Goal: Task Accomplishment & Management: Use online tool/utility

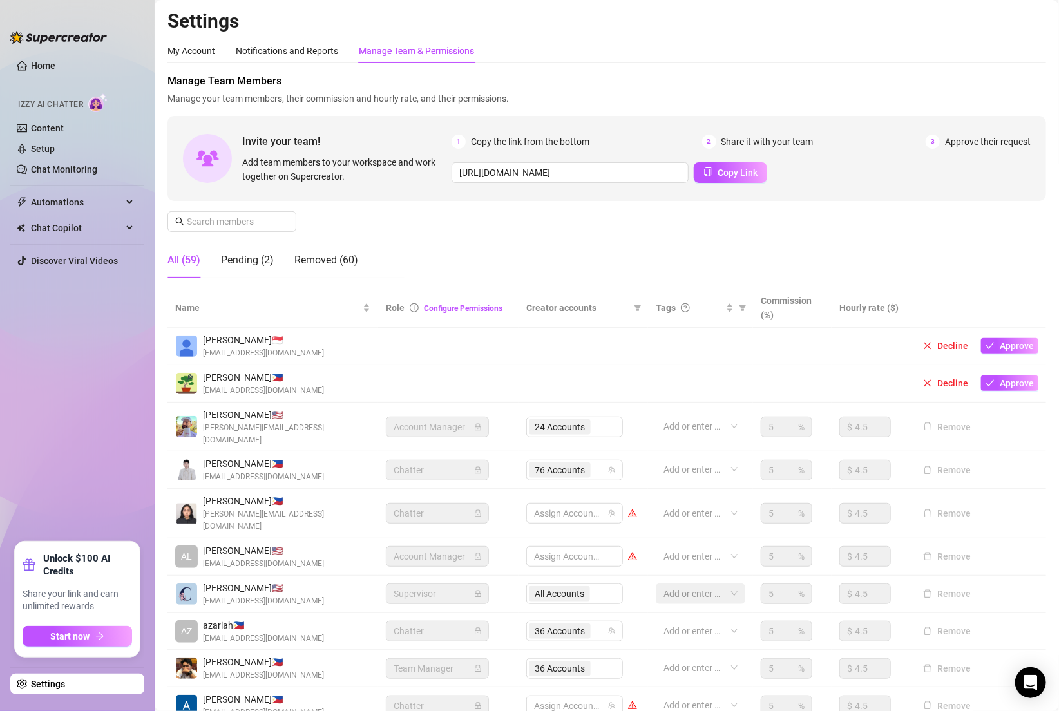
click at [65, 689] on link "Settings" at bounding box center [48, 684] width 34 height 10
click at [411, 52] on div "Manage Team & Permissions" at bounding box center [416, 51] width 115 height 14
click at [55, 145] on link "Setup" at bounding box center [43, 149] width 24 height 10
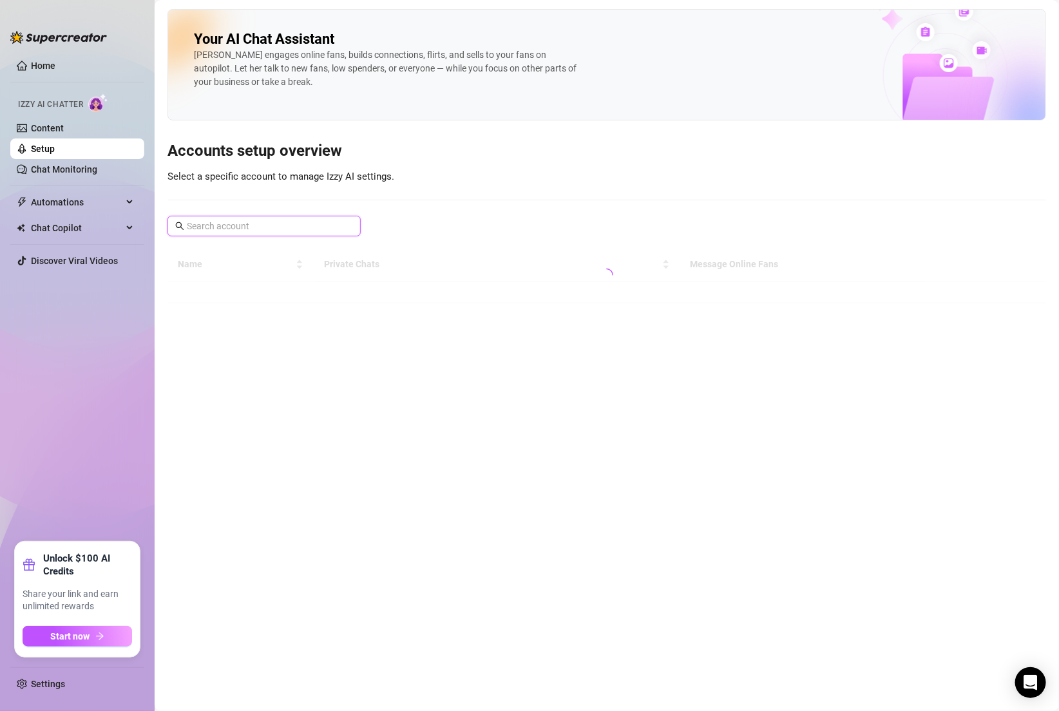
click at [242, 231] on input "text" at bounding box center [265, 226] width 156 height 14
type input "madian"
click at [477, 218] on div "Your AI Chat Assistant Izzy engages online fans, builds connections, flirts, an…" at bounding box center [607, 156] width 879 height 294
click at [302, 231] on input "madian" at bounding box center [265, 226] width 156 height 14
click at [489, 184] on div "Your AI Chat Assistant Izzy engages online fans, builds connections, flirts, an…" at bounding box center [607, 156] width 879 height 294
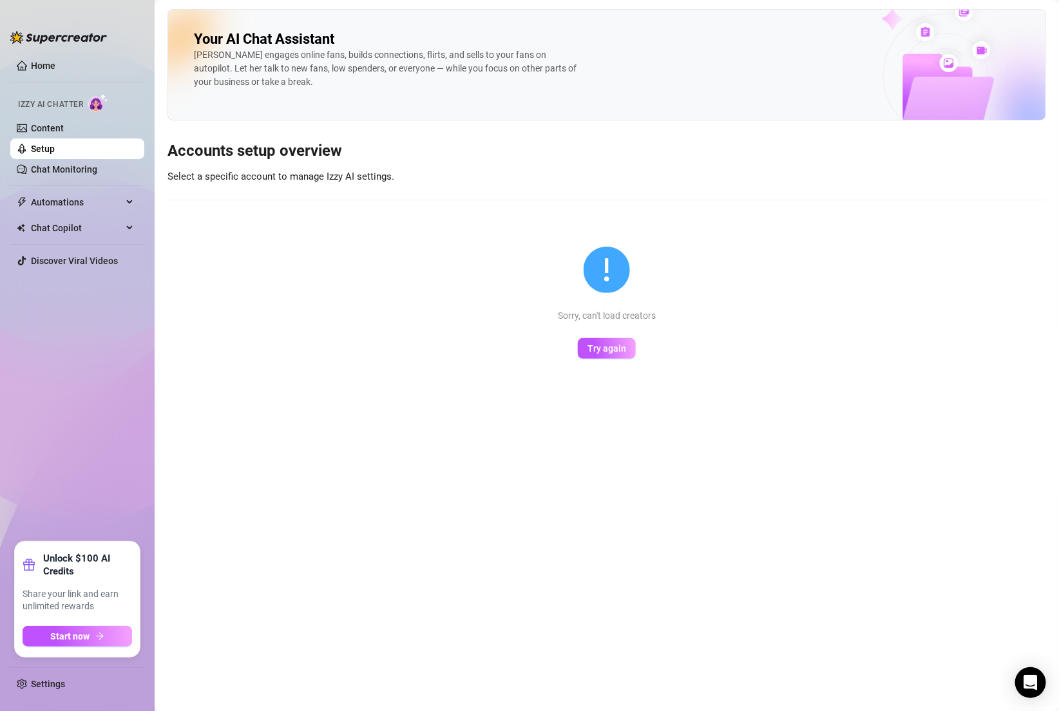
click at [595, 355] on button "Try again" at bounding box center [607, 348] width 58 height 21
click at [59, 128] on link "Content" at bounding box center [47, 128] width 33 height 10
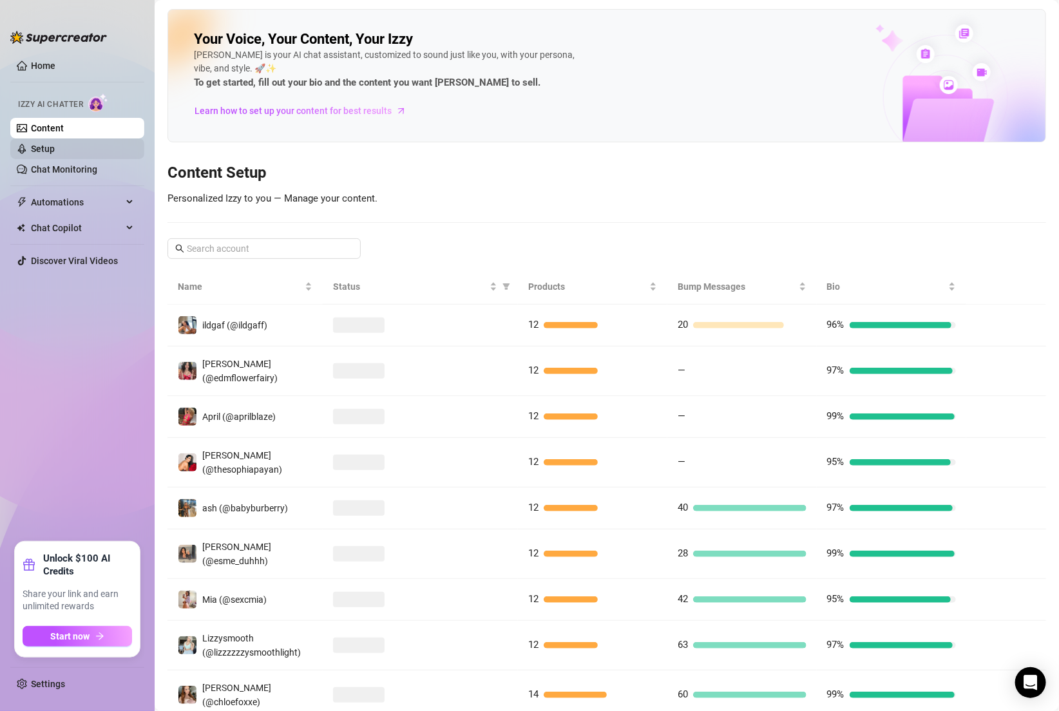
click at [55, 154] on link "Setup" at bounding box center [43, 149] width 24 height 10
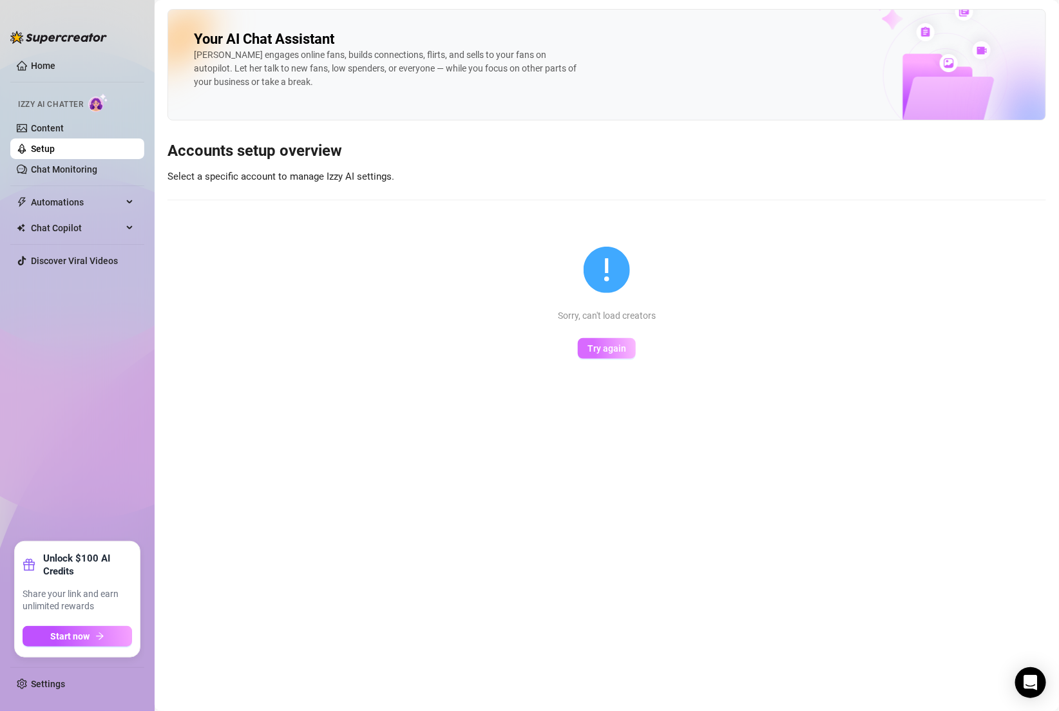
click at [606, 339] on button "Try again" at bounding box center [607, 348] width 58 height 21
click at [615, 351] on span "Try again" at bounding box center [607, 348] width 39 height 10
click at [555, 124] on div "Your AI Chat Assistant Izzy engages online fans, builds connections, flirts, an…" at bounding box center [607, 156] width 879 height 294
click at [597, 351] on span "Try again" at bounding box center [607, 348] width 39 height 10
click at [622, 343] on span "Try again" at bounding box center [607, 348] width 39 height 10
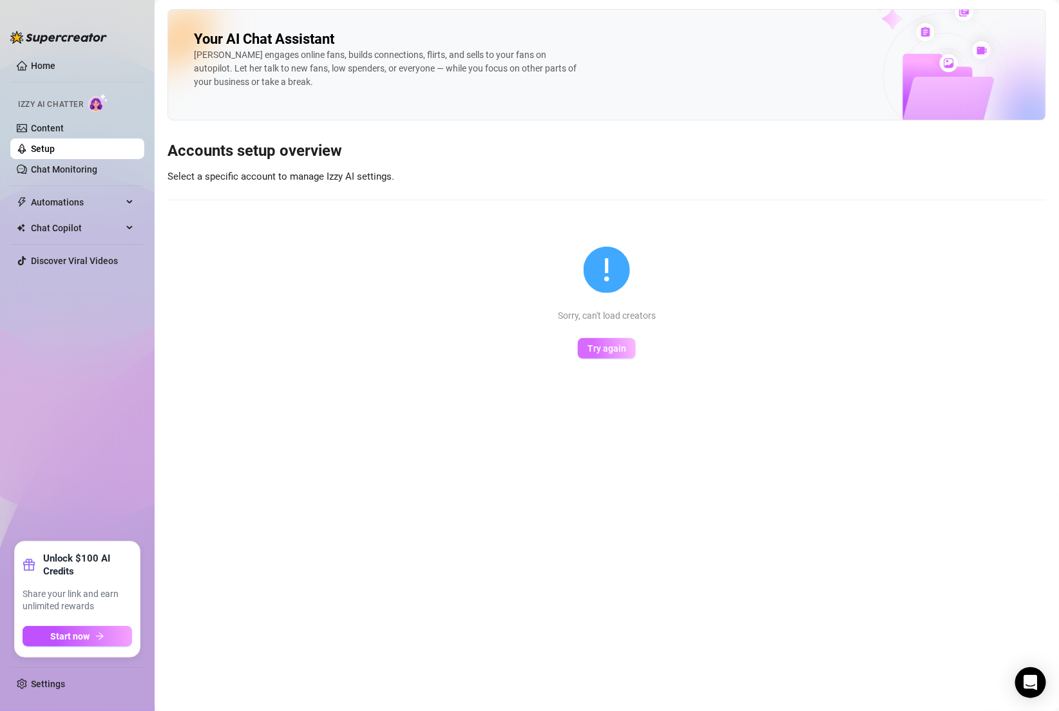
click at [602, 347] on span "Try again" at bounding box center [607, 348] width 39 height 10
click at [456, 164] on div "Your AI Chat Assistant Izzy engages online fans, builds connections, flirts, an…" at bounding box center [607, 156] width 879 height 294
click at [49, 64] on link "Home" at bounding box center [43, 66] width 24 height 10
